Goal: Information Seeking & Learning: Learn about a topic

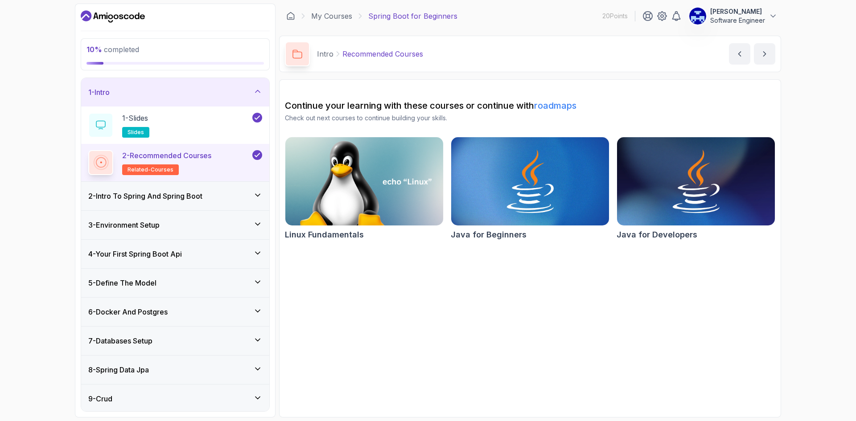
click at [189, 193] on h3 "2 - Intro To Spring And Spring Boot" at bounding box center [145, 196] width 114 height 11
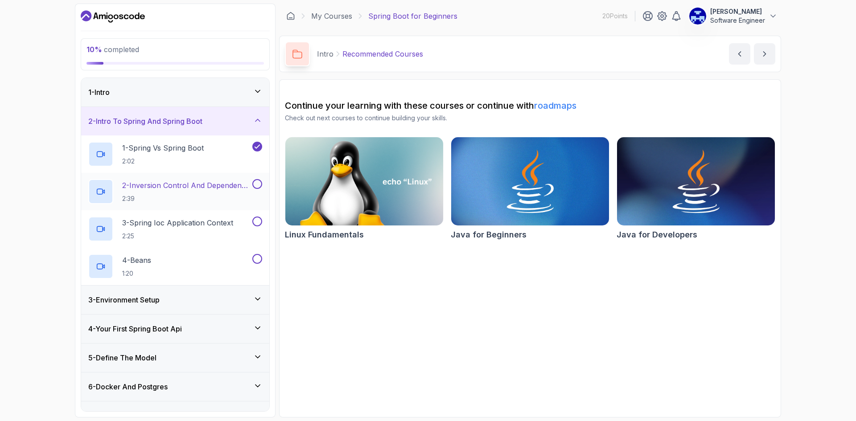
click at [255, 183] on button at bounding box center [257, 184] width 10 height 10
click at [255, 220] on button at bounding box center [257, 222] width 10 height 10
click at [259, 258] on button at bounding box center [257, 259] width 10 height 10
click at [185, 306] on div "3 - Environment Setup" at bounding box center [175, 300] width 188 height 29
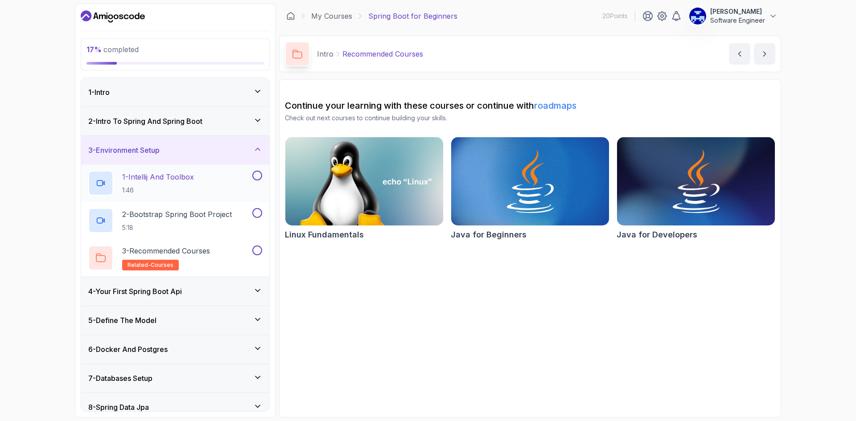
click at [258, 175] on button at bounding box center [257, 176] width 10 height 10
click at [258, 215] on button at bounding box center [257, 213] width 10 height 10
click at [207, 257] on h2 "3 - Recommended Courses related-courses" at bounding box center [166, 258] width 88 height 25
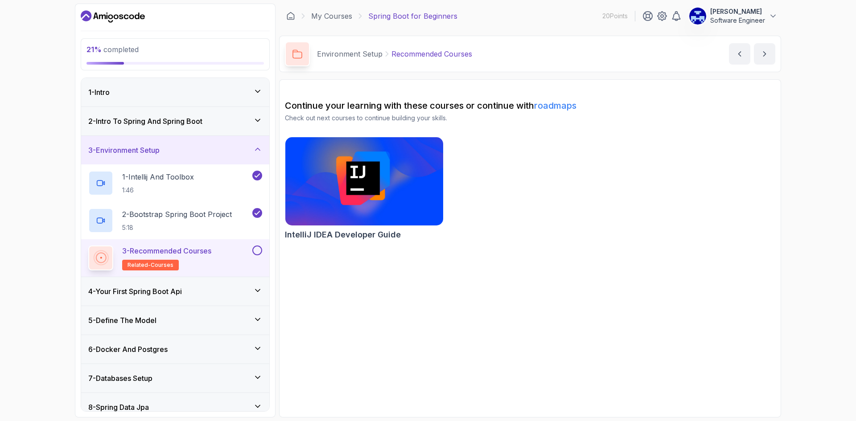
click at [259, 251] on button at bounding box center [257, 251] width 10 height 10
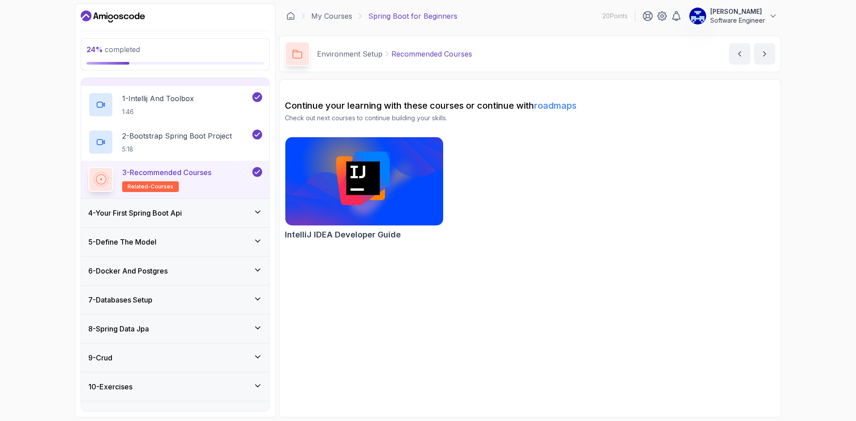
scroll to position [89, 0]
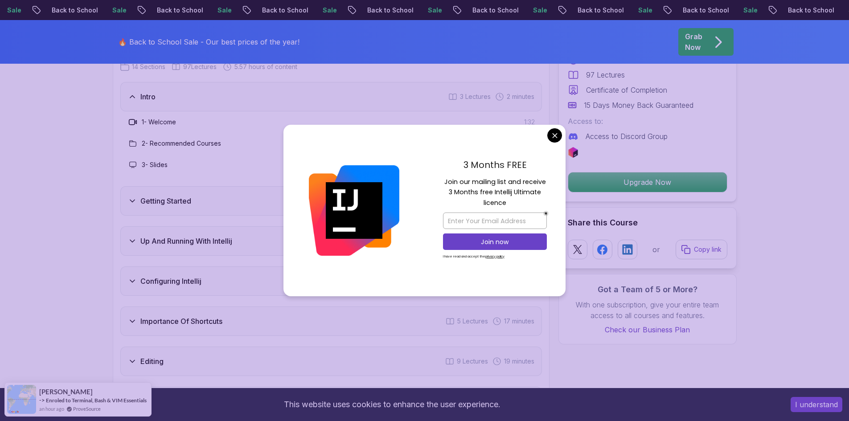
scroll to position [1338, 0]
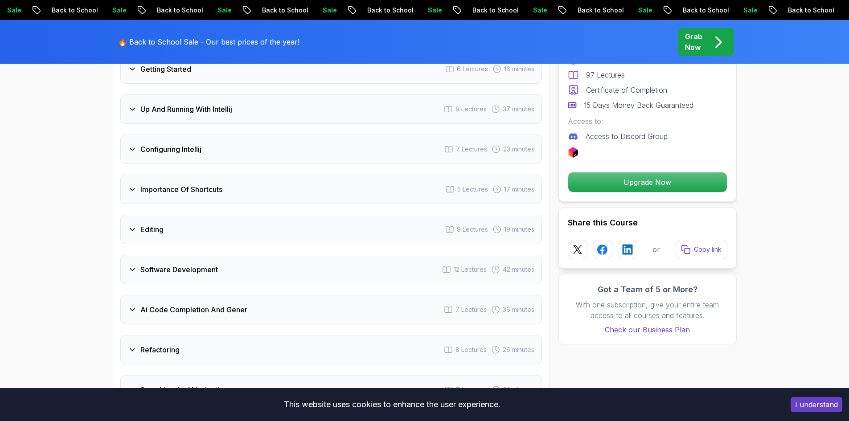
scroll to position [1427, 0]
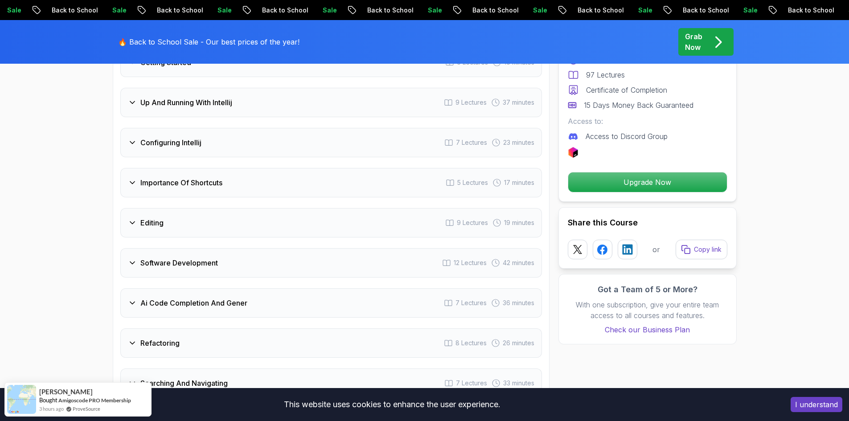
click at [201, 137] on div "Configuring Intellij 7 Lectures 23 minutes" at bounding box center [331, 142] width 422 height 29
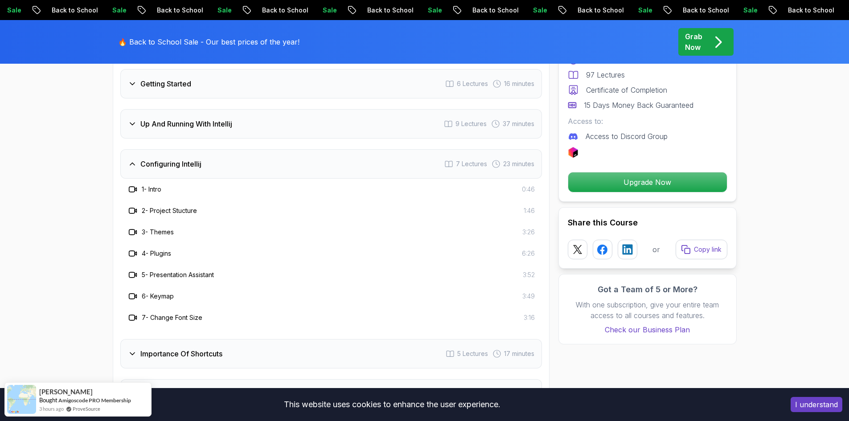
scroll to position [1338, 0]
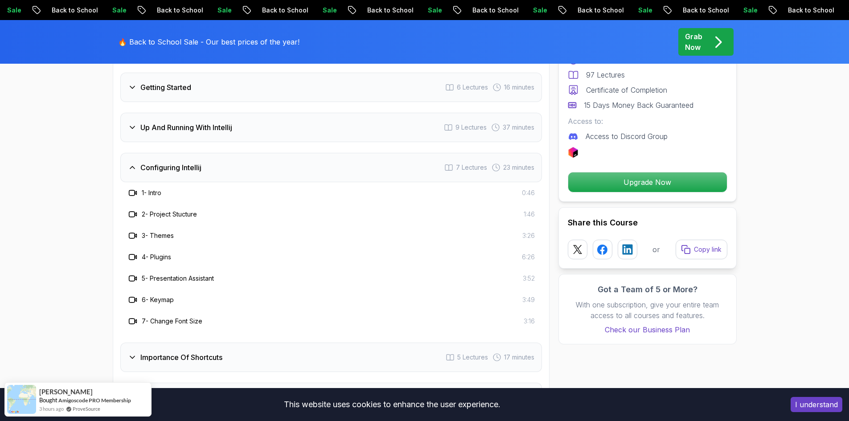
click at [248, 153] on div "Configuring Intellij 7 Lectures 23 minutes" at bounding box center [331, 167] width 422 height 29
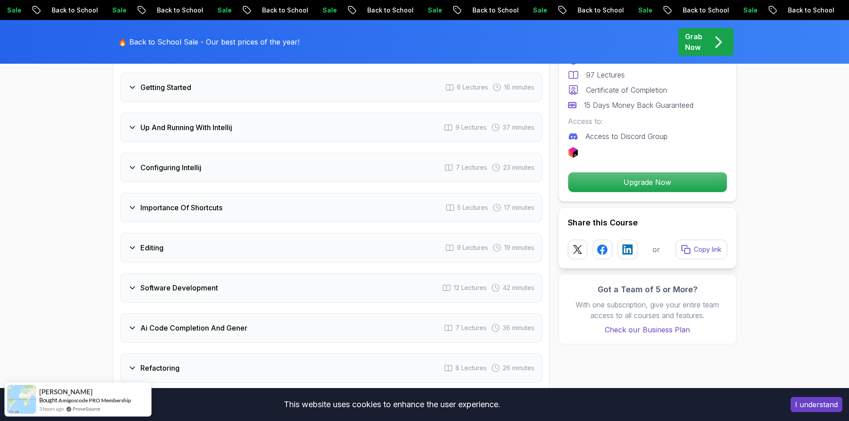
click at [246, 119] on div "Up And Running With Intellij 9 Lectures 37 minutes" at bounding box center [331, 127] width 422 height 29
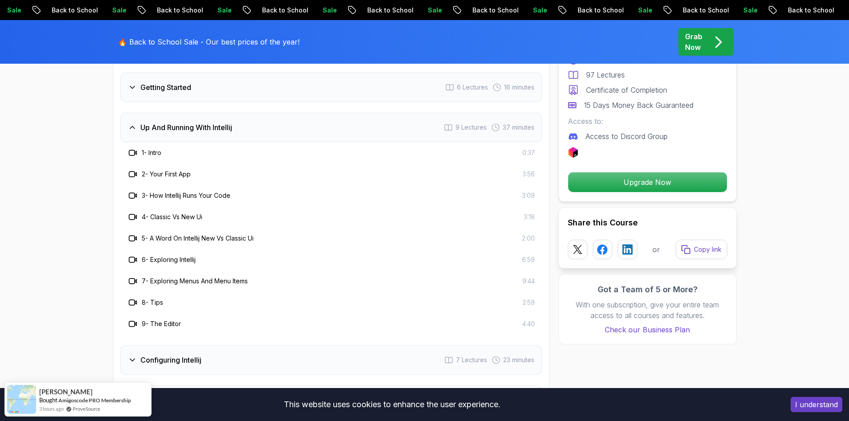
click at [246, 119] on div "Up And Running With Intellij 9 Lectures 37 minutes" at bounding box center [331, 127] width 422 height 29
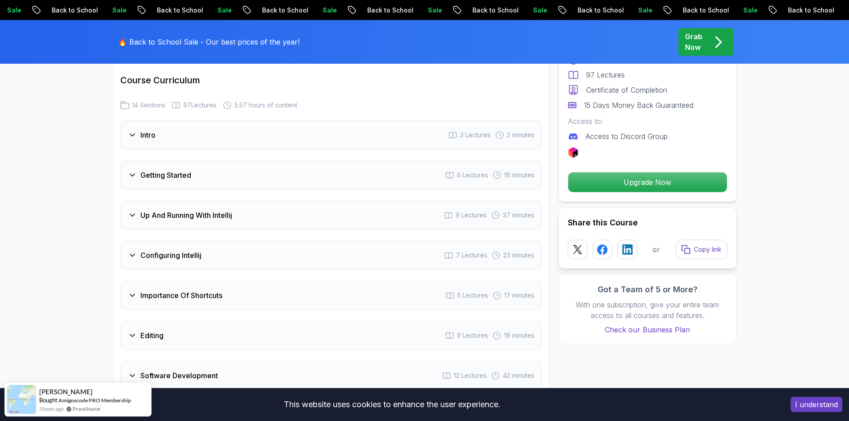
scroll to position [1248, 0]
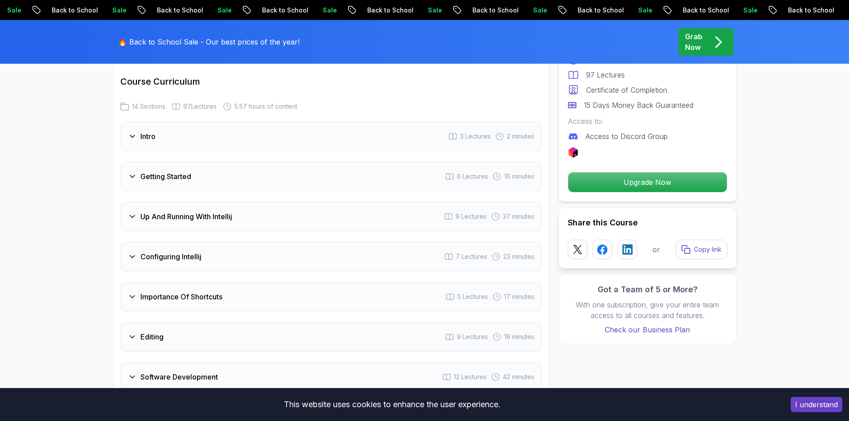
click at [261, 162] on div "Getting Started 6 Lectures 16 minutes" at bounding box center [331, 176] width 422 height 29
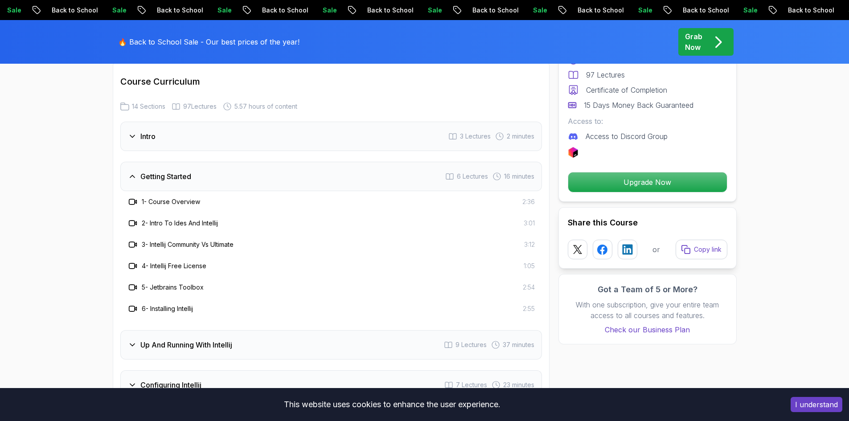
click at [261, 167] on div "Getting Started 6 Lectures 16 minutes" at bounding box center [331, 176] width 422 height 29
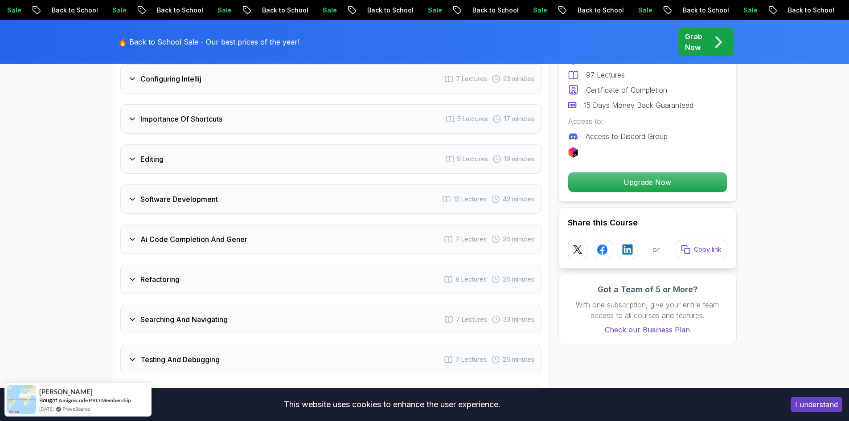
scroll to position [1427, 0]
click at [219, 145] on div "Editing 9 Lectures 19 minutes" at bounding box center [331, 158] width 422 height 29
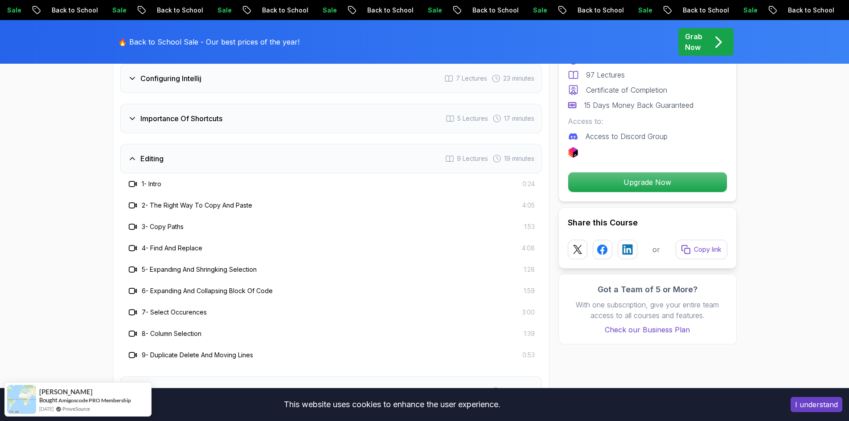
click at [219, 145] on div "Editing 9 Lectures 19 minutes" at bounding box center [331, 158] width 422 height 29
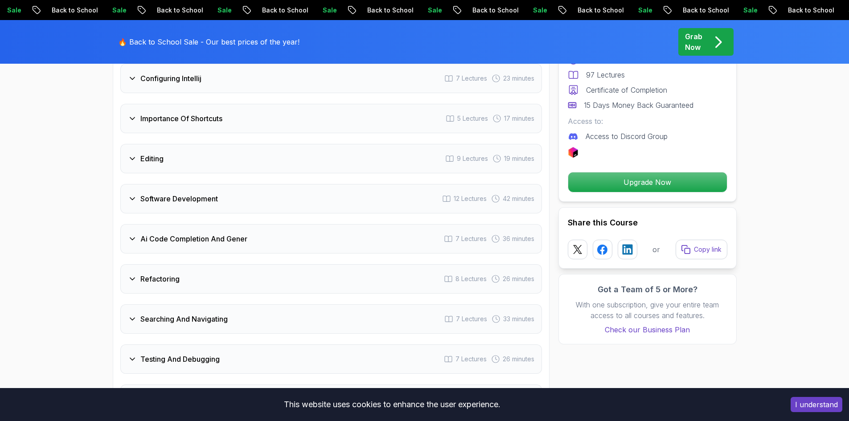
click at [237, 189] on div "Software Development 12 Lectures 42 minutes" at bounding box center [331, 198] width 422 height 29
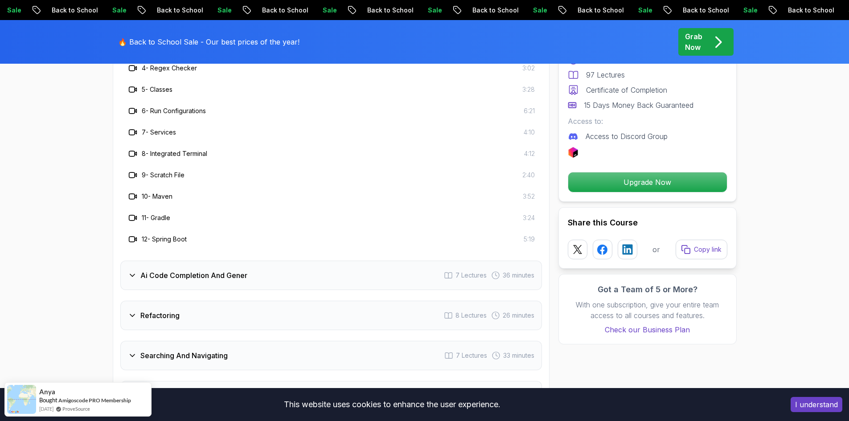
scroll to position [1650, 0]
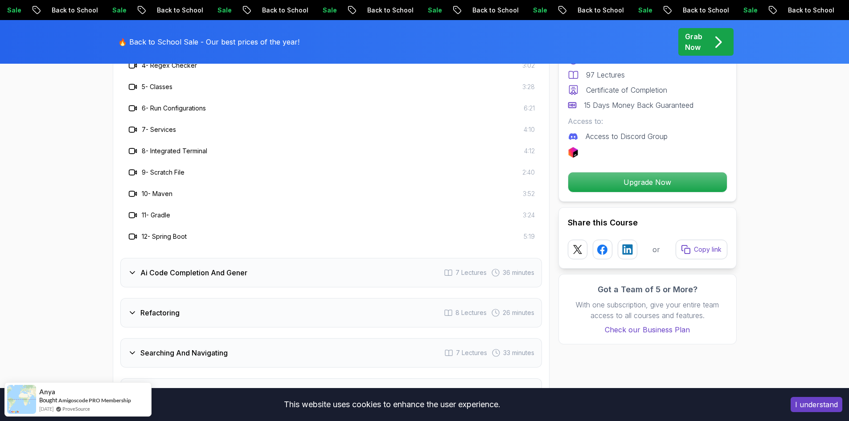
click at [259, 266] on div "Ai Code Completion And Gener 7 Lectures 36 minutes" at bounding box center [331, 272] width 422 height 29
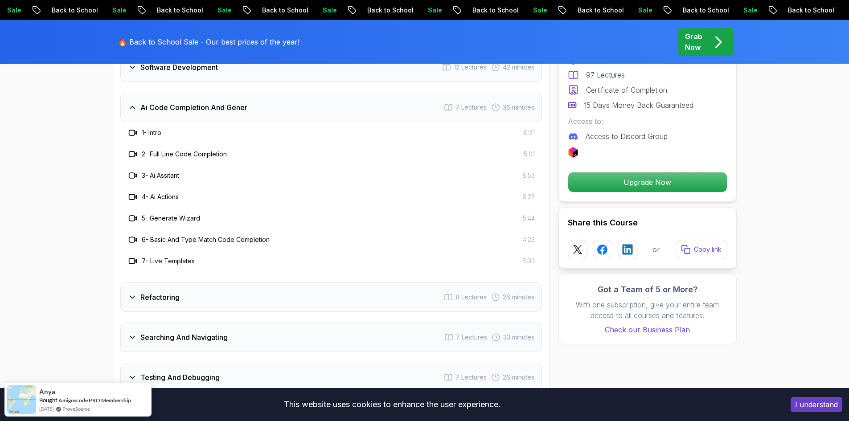
scroll to position [1561, 0]
